Goal: Task Accomplishment & Management: Use online tool/utility

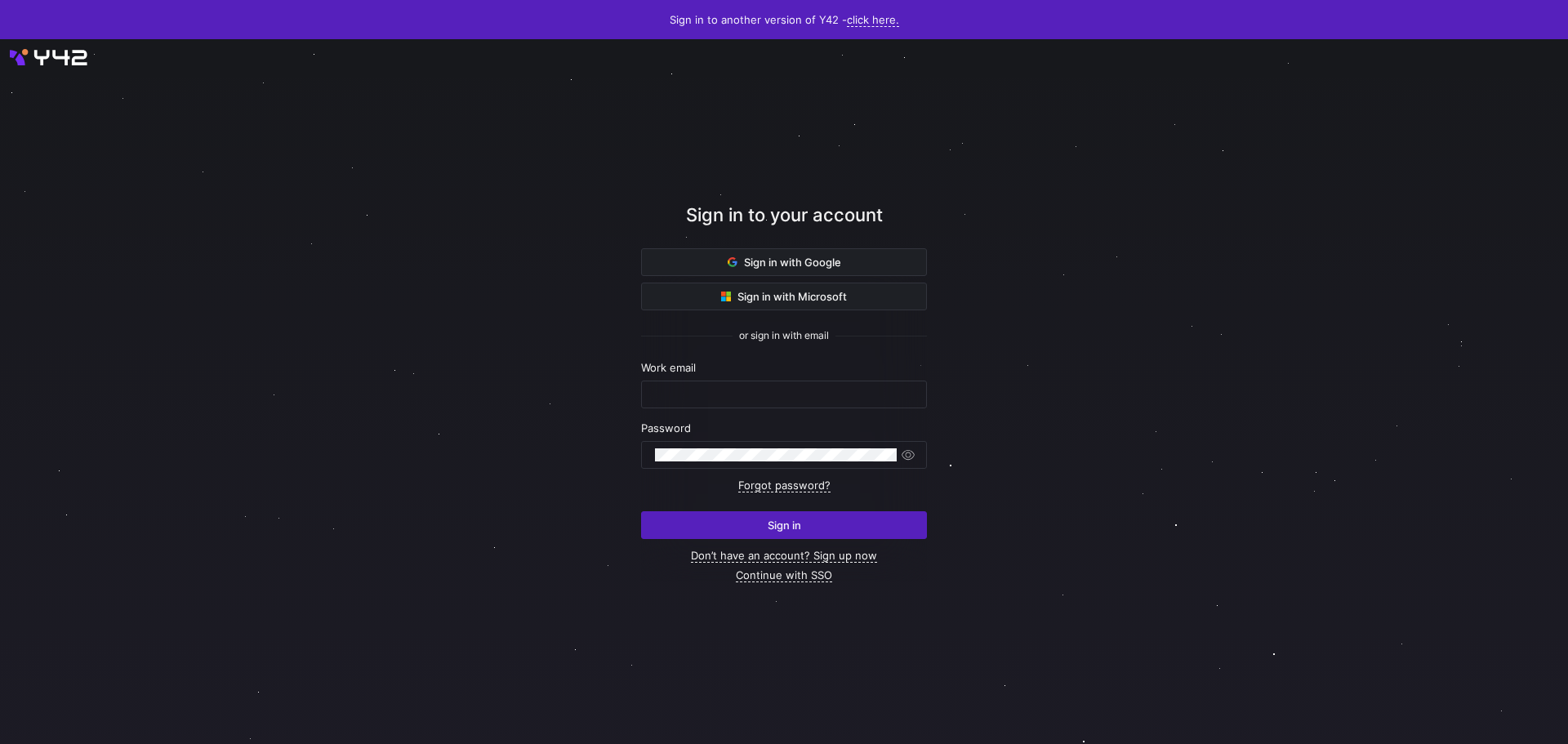
type input "[EMAIL_ADDRESS][DOMAIN_NAME]"
click at [851, 541] on div "Sign in with Google Sign in with Microsoft or sign in with email Work email [EM…" at bounding box center [784, 415] width 285 height 333
click at [832, 532] on span "submit" at bounding box center [784, 525] width 284 height 26
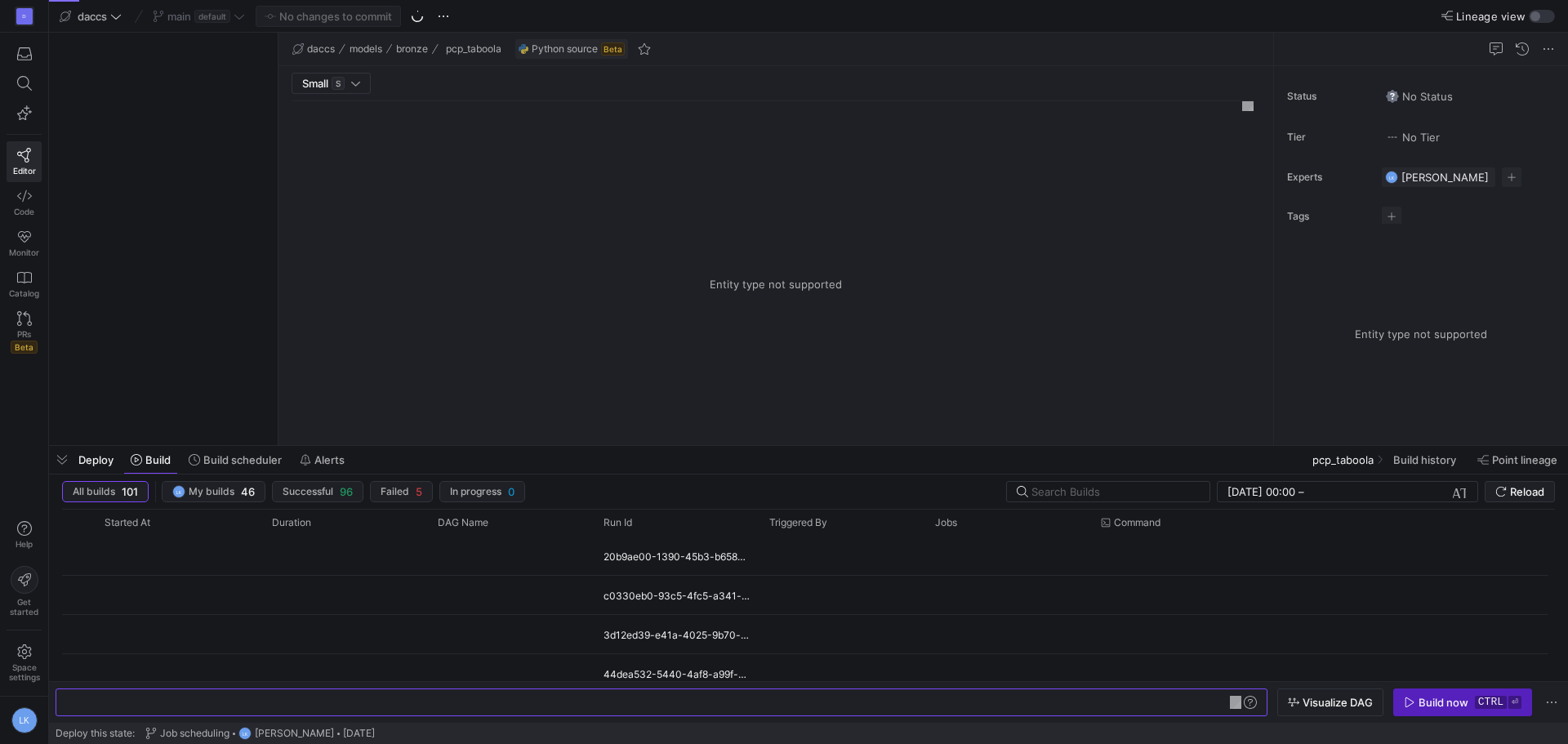
type textarea "import json import logging import pandas as pd import requests import time from…"
